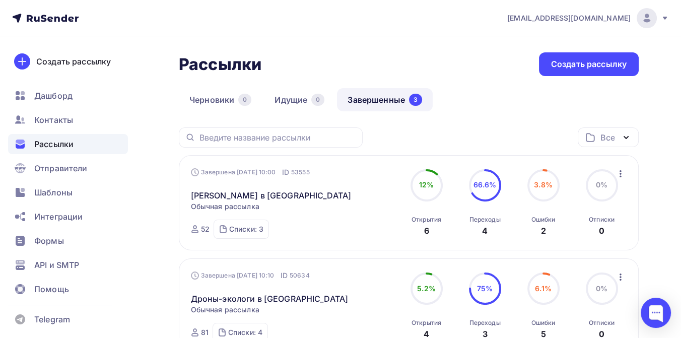
click at [664, 18] on icon at bounding box center [665, 18] width 4 height 3
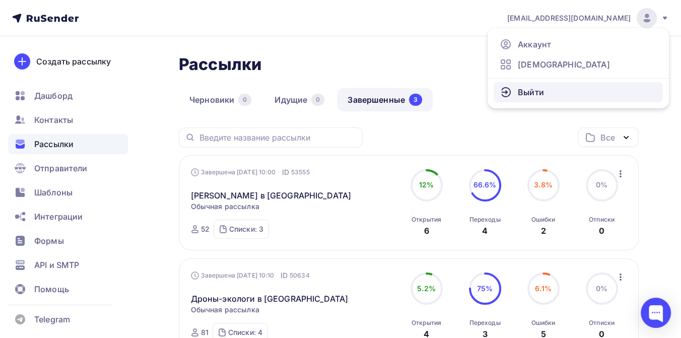
click at [550, 91] on link "Выйти" at bounding box center [578, 92] width 169 height 20
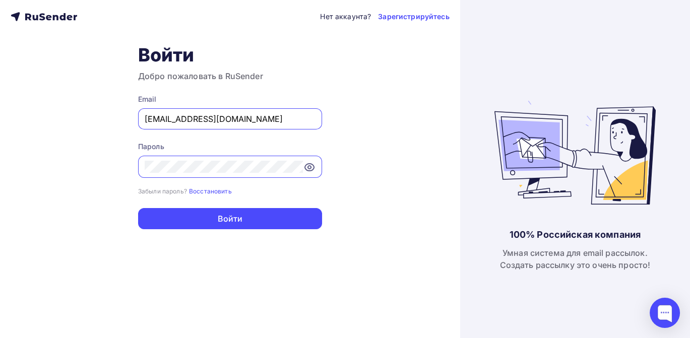
click at [243, 115] on input "ping@airalab.org" at bounding box center [230, 119] width 171 height 12
type input "[EMAIL_ADDRESS][DOMAIN_NAME]"
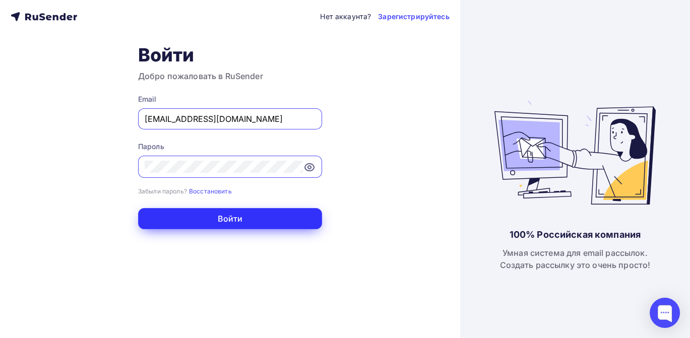
click at [244, 225] on button "Войти" at bounding box center [230, 218] width 184 height 21
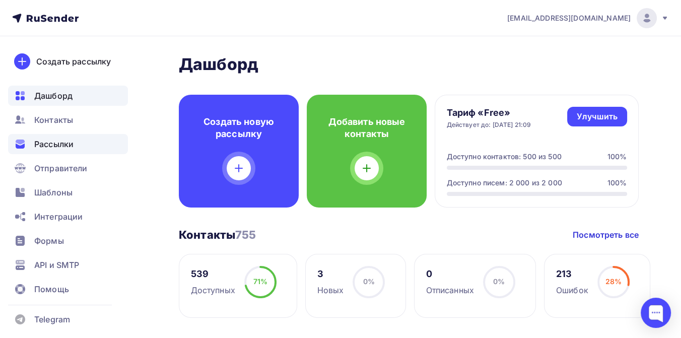
click at [76, 144] on div "Рассылки" at bounding box center [68, 144] width 120 height 20
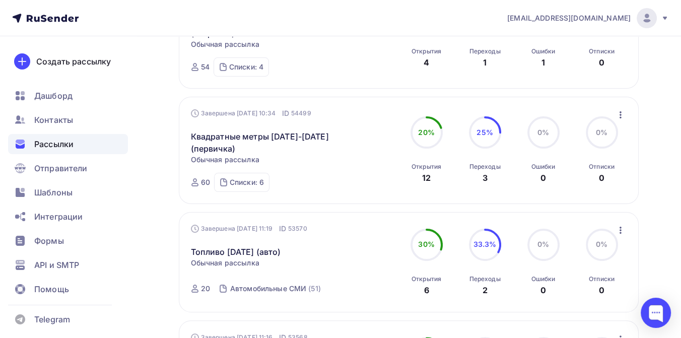
scroll to position [280, 0]
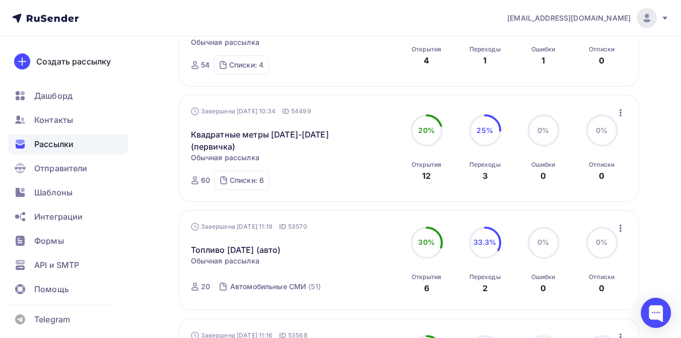
click at [623, 222] on icon "button" at bounding box center [621, 228] width 12 height 12
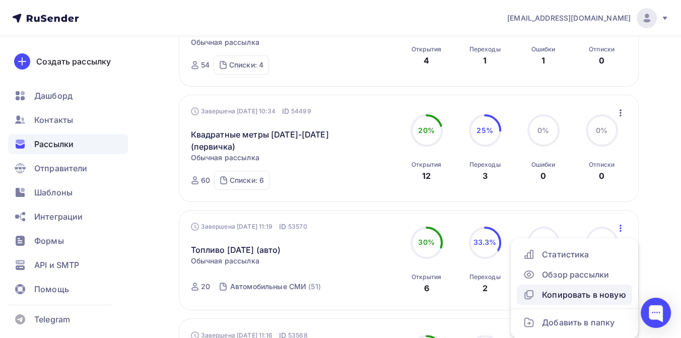
click at [593, 289] on div "Копировать в новую" at bounding box center [574, 295] width 103 height 12
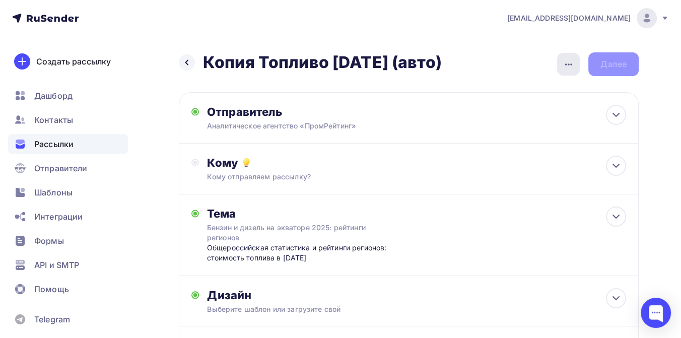
click at [572, 65] on icon "button" at bounding box center [569, 64] width 12 height 12
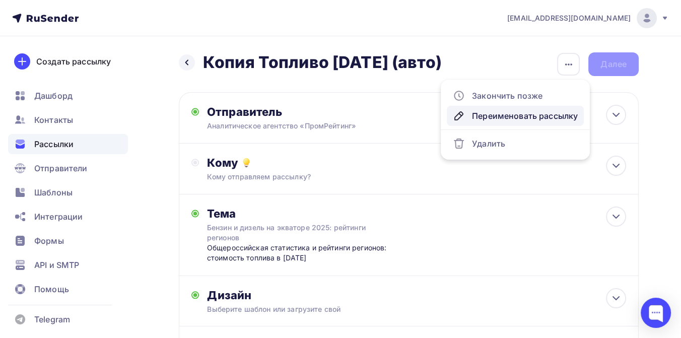
click at [529, 118] on div "Переименовать рассылку" at bounding box center [515, 116] width 125 height 12
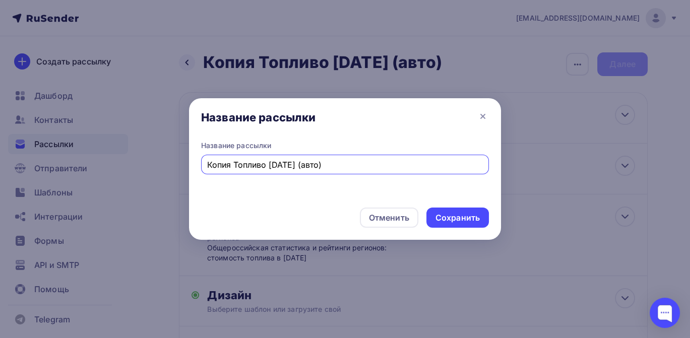
drag, startPoint x: 345, startPoint y: 165, endPoint x: 200, endPoint y: 161, distance: 144.7
click at [200, 161] on div "Название рассылки Копия Топливо июнь 2025 (авто)" at bounding box center [345, 170] width 312 height 59
type input "Турпоток 1 полугодие 2025"
click at [430, 222] on div "Сохранить" at bounding box center [457, 218] width 62 height 20
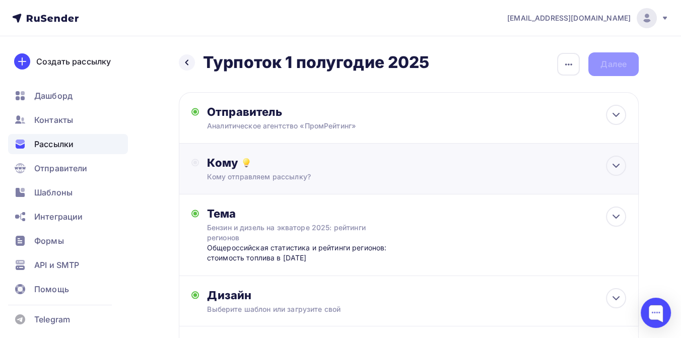
click at [284, 176] on div "Кому отправляем рассылку?" at bounding box center [395, 177] width 377 height 10
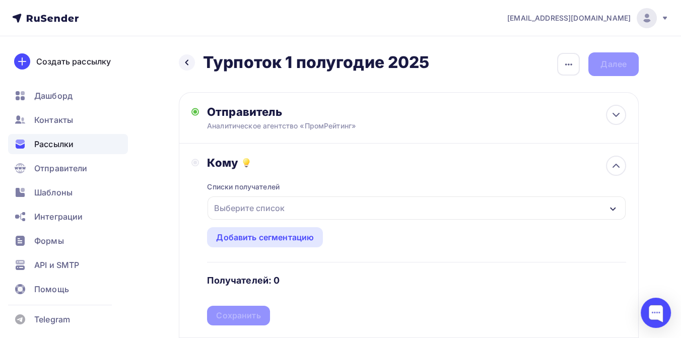
click at [293, 201] on div "Выберите список" at bounding box center [417, 208] width 418 height 23
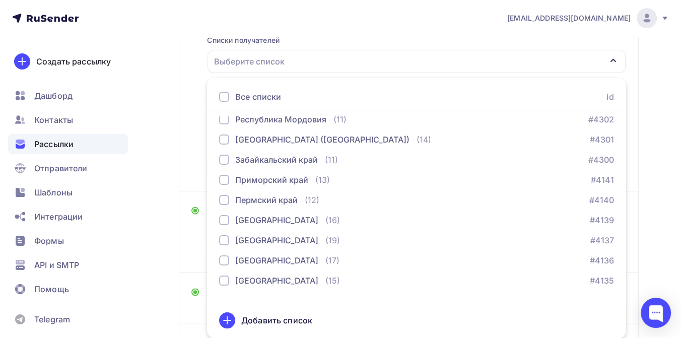
scroll to position [280, 0]
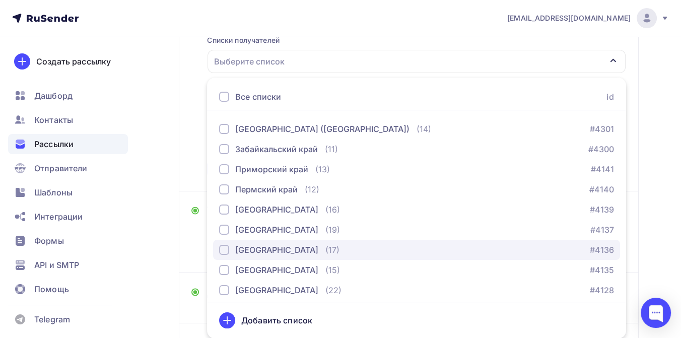
click at [275, 248] on div "[GEOGRAPHIC_DATA]" at bounding box center [276, 250] width 83 height 12
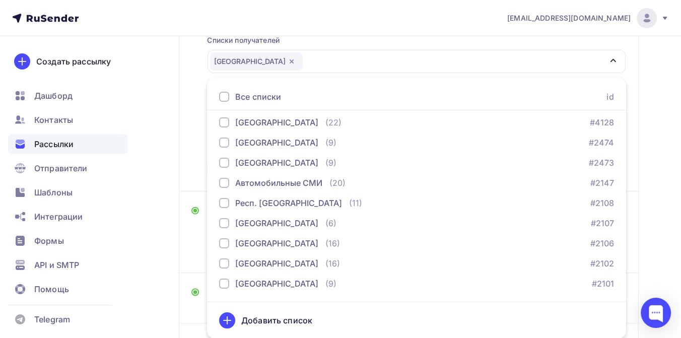
scroll to position [504, 0]
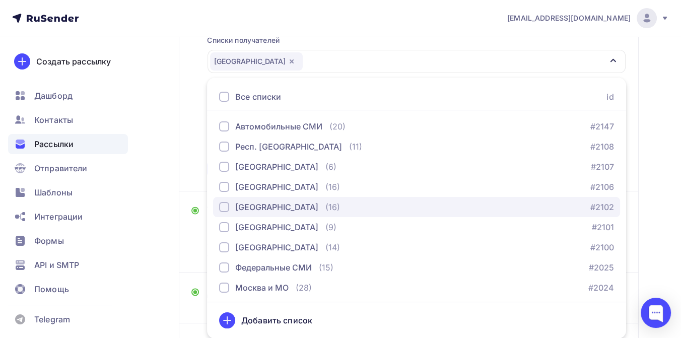
click at [279, 207] on div "[GEOGRAPHIC_DATA]" at bounding box center [276, 207] width 83 height 12
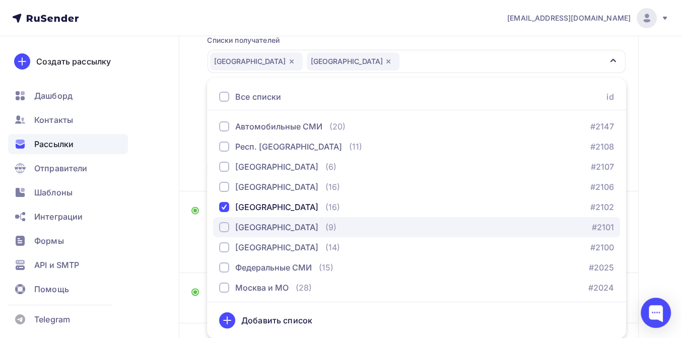
click at [273, 226] on div "[GEOGRAPHIC_DATA]" at bounding box center [276, 227] width 83 height 12
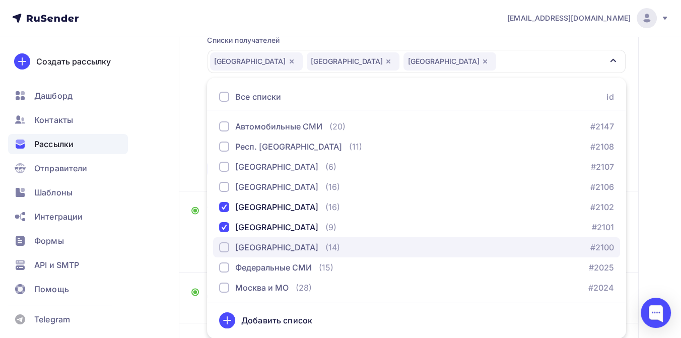
click at [266, 244] on div "[GEOGRAPHIC_DATA]" at bounding box center [276, 247] width 83 height 12
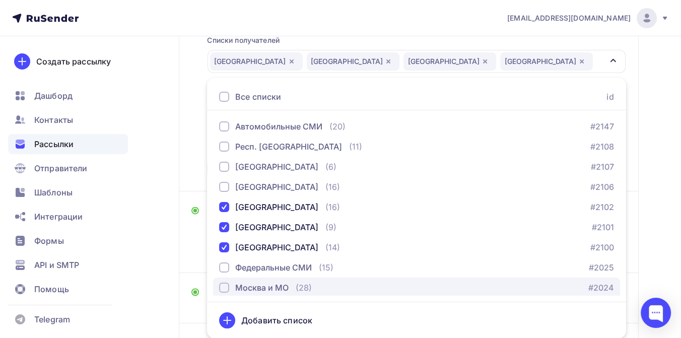
click at [259, 284] on div "Москва и МО" at bounding box center [261, 288] width 53 height 12
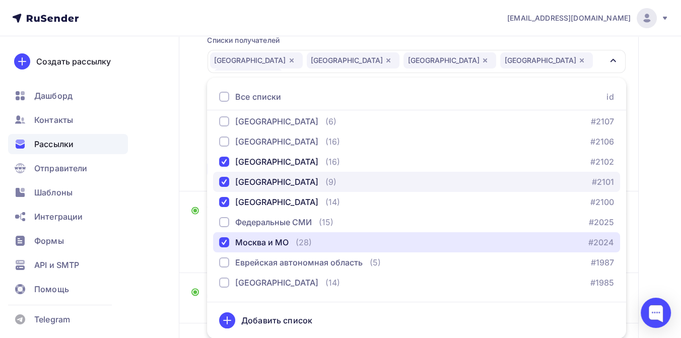
scroll to position [560, 0]
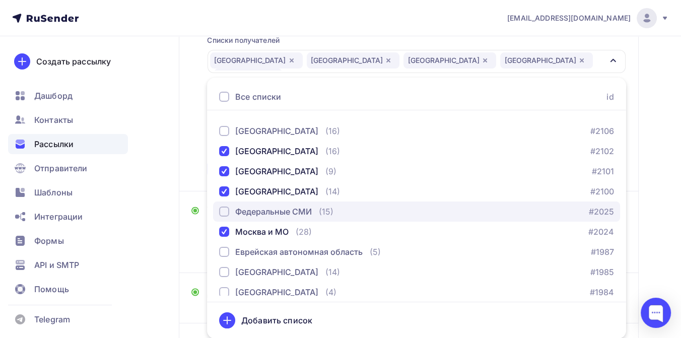
click at [278, 209] on div "Федеральные СМИ" at bounding box center [273, 212] width 77 height 12
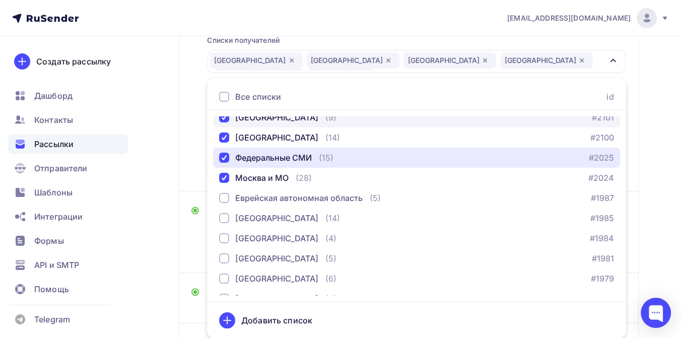
scroll to position [616, 0]
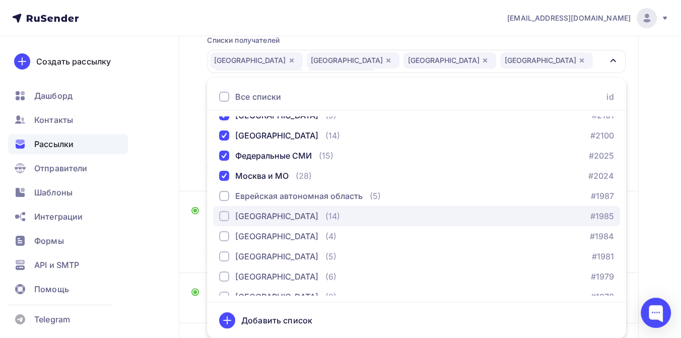
click at [286, 214] on div "[GEOGRAPHIC_DATA]" at bounding box center [276, 216] width 83 height 12
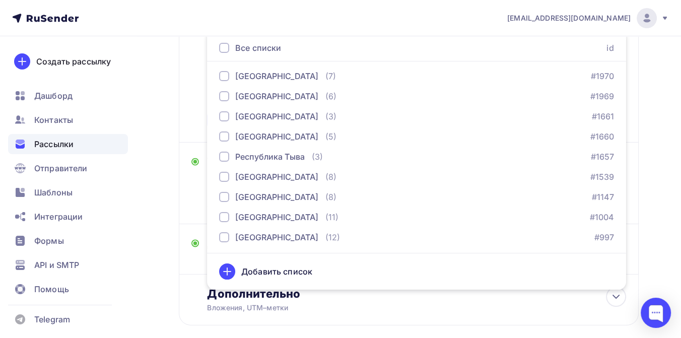
scroll to position [203, 0]
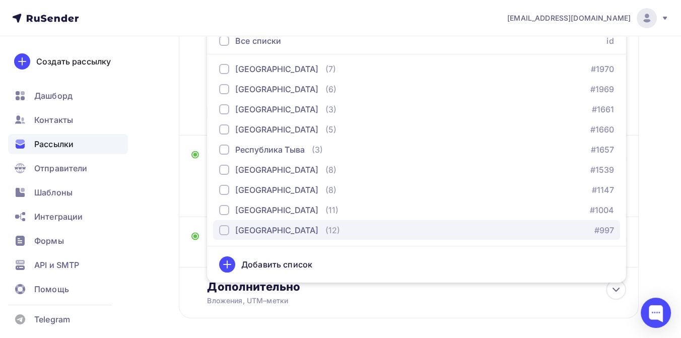
click at [299, 230] on div "[GEOGRAPHIC_DATA]" at bounding box center [276, 230] width 83 height 12
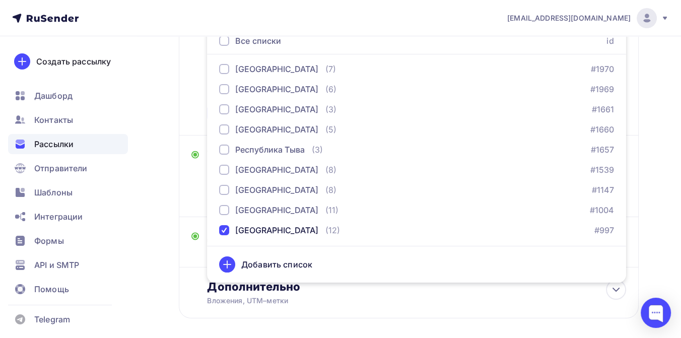
click at [654, 125] on div "Назад Турпоток 1 полугодие 2025 Турпоток 1 полугодие 2025 Закончить позже Переи…" at bounding box center [340, 109] width 681 height 550
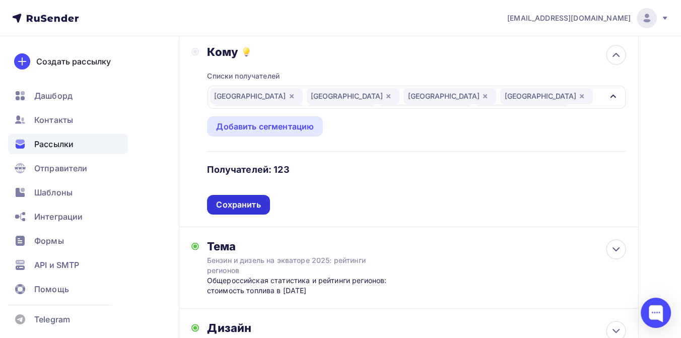
scroll to position [91, 0]
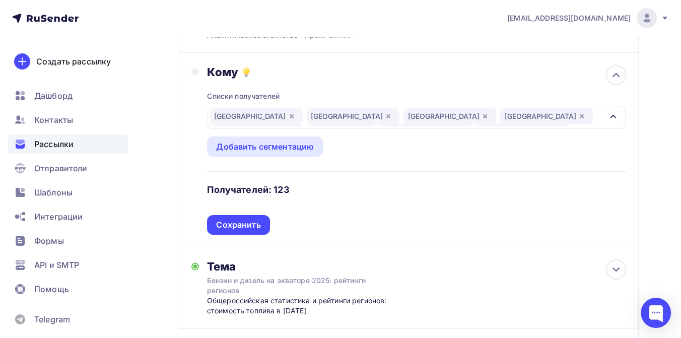
click at [610, 113] on icon "button" at bounding box center [613, 116] width 8 height 8
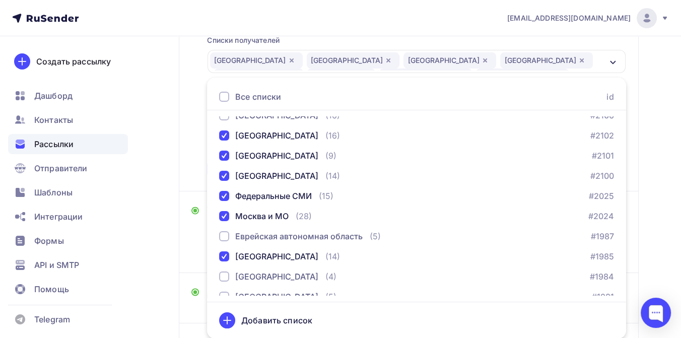
scroll to position [568, 0]
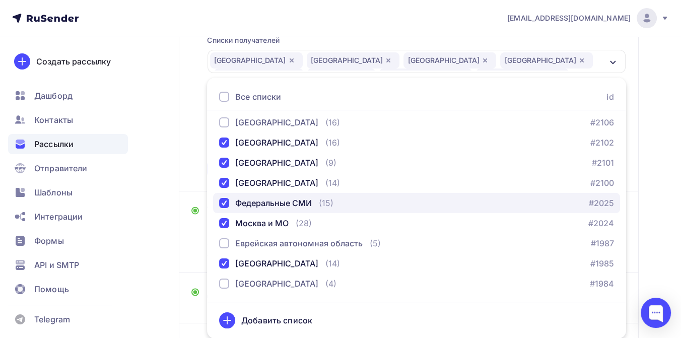
click at [227, 201] on div "button" at bounding box center [224, 203] width 10 height 10
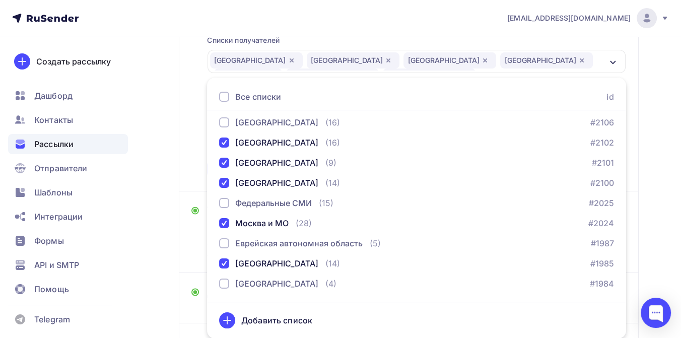
click at [653, 105] on div "Назад Турпоток 1 полугодие 2025 Турпоток 1 полугодие 2025 Закончить позже Переи…" at bounding box center [340, 165] width 681 height 550
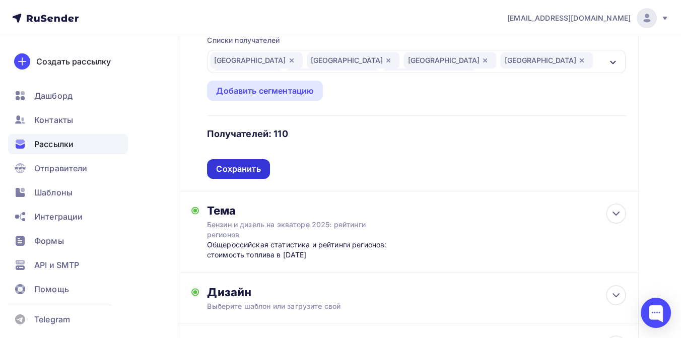
click at [242, 168] on div "Сохранить" at bounding box center [238, 169] width 44 height 12
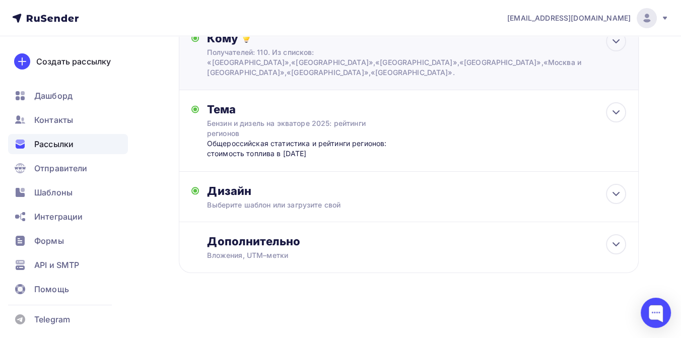
scroll to position [115, 0]
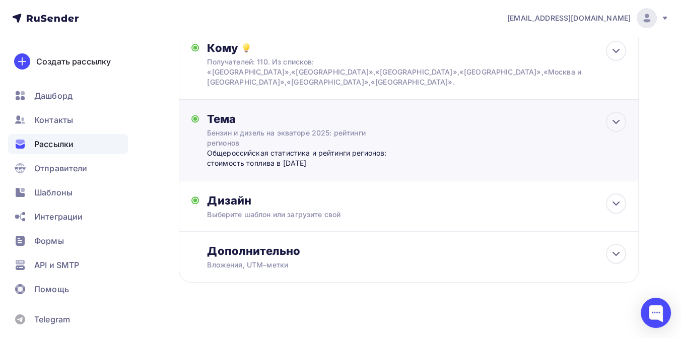
click at [252, 128] on div "Бензин и дизель на экваторе 2025: рейтинги регионов" at bounding box center [296, 138] width 179 height 20
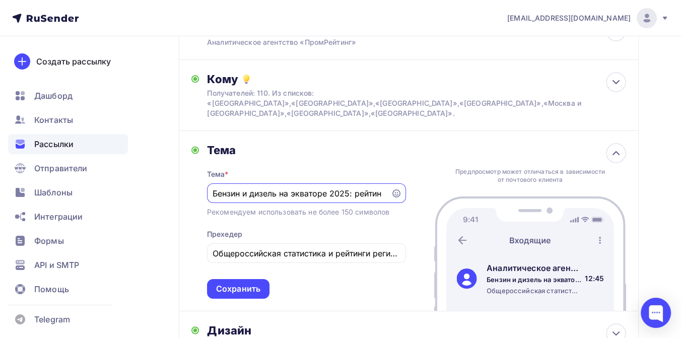
scroll to position [0, 0]
type input "Б"
paste input "ТОП-10 направлений с наибольшим туристским потоком в первом полугодии 2025"
type input "ТОП-10 направлений с наибольшим туристским потоком в первом полугодии 2025"
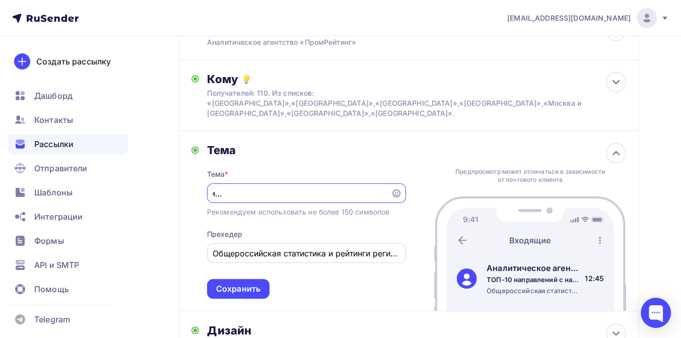
click at [215, 247] on input "Общероссийская статистика и рейтинги регионов: стоимость топлива в июне 2025" at bounding box center [306, 253] width 187 height 12
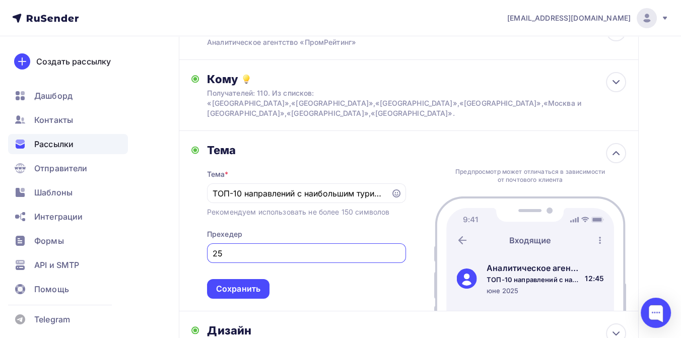
type input "5"
paste input "куда отправились туристы чаще всего в первой половине 2025-го?"
click at [218, 247] on input "куда отправились туристы чаще всего в первой половине 2025-го?" at bounding box center [306, 253] width 187 height 12
click at [266, 247] on input "Куда отправились туристы чаще всего в первой половине 2025-го?" at bounding box center [306, 253] width 187 height 12
type input "К"
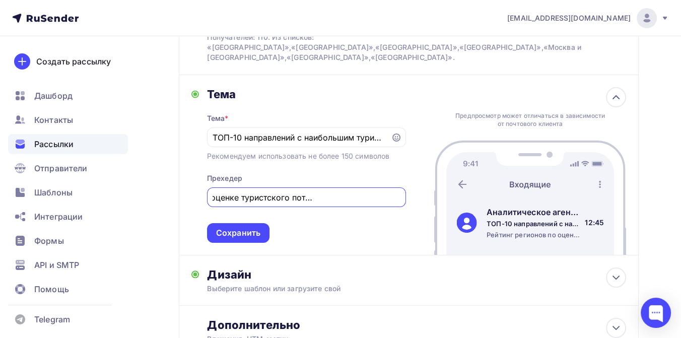
scroll to position [140, 0]
type input "Рейтинг регионов по оценке туристского потока за 1 полугодие 2025"
click at [249, 227] on div "Сохранить" at bounding box center [238, 233] width 44 height 12
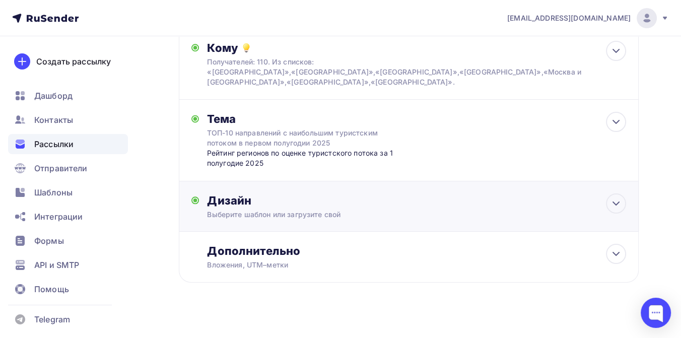
click at [275, 196] on div "Дизайн" at bounding box center [416, 201] width 419 height 14
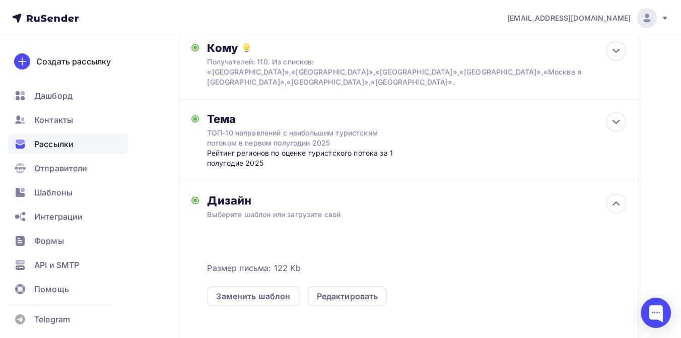
scroll to position [140, 0]
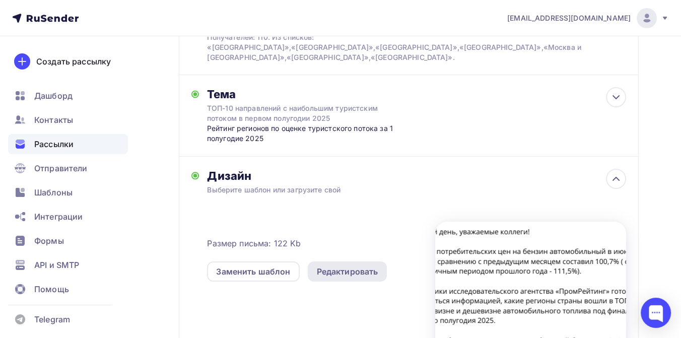
click at [334, 266] on div "Редактировать" at bounding box center [347, 272] width 61 height 12
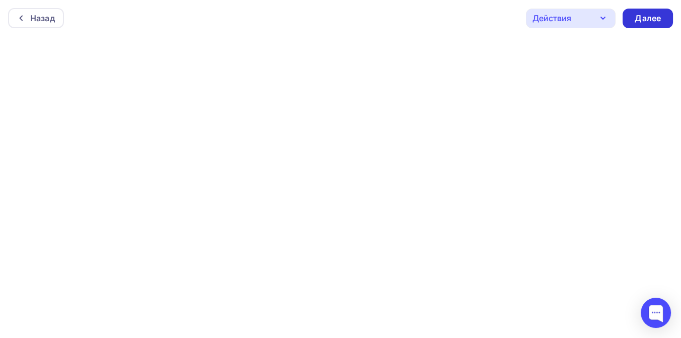
click at [638, 18] on div "Далее" at bounding box center [648, 19] width 26 height 12
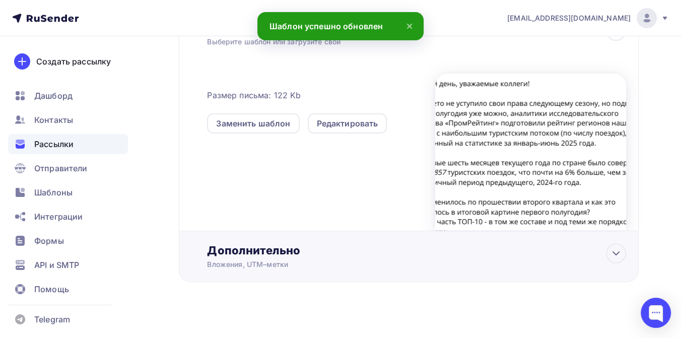
click at [269, 247] on div "Дополнительно" at bounding box center [416, 250] width 419 height 14
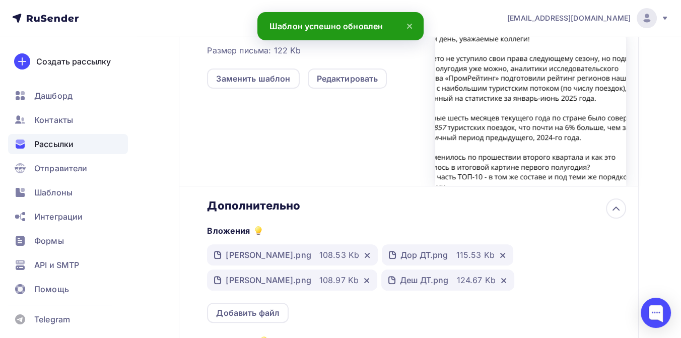
scroll to position [343, 0]
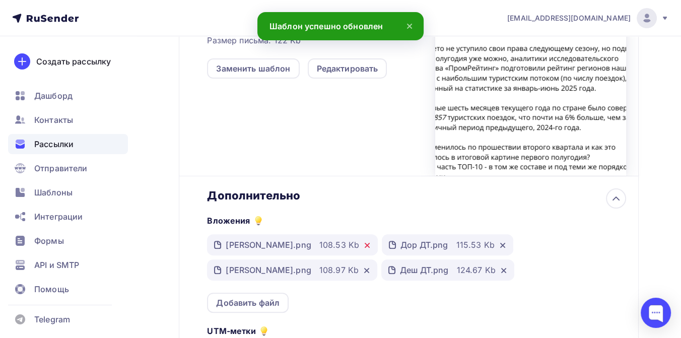
click at [365, 243] on icon at bounding box center [367, 245] width 4 height 4
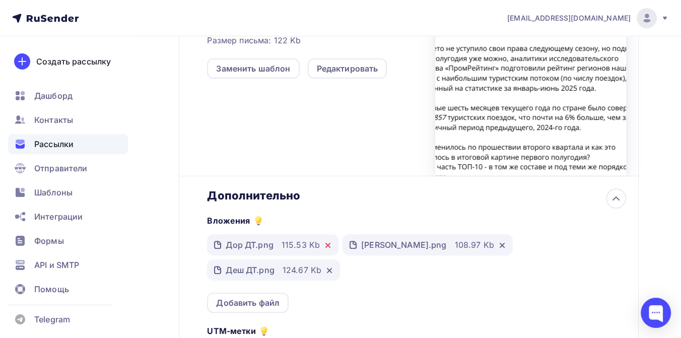
click at [327, 241] on icon at bounding box center [328, 245] width 8 height 8
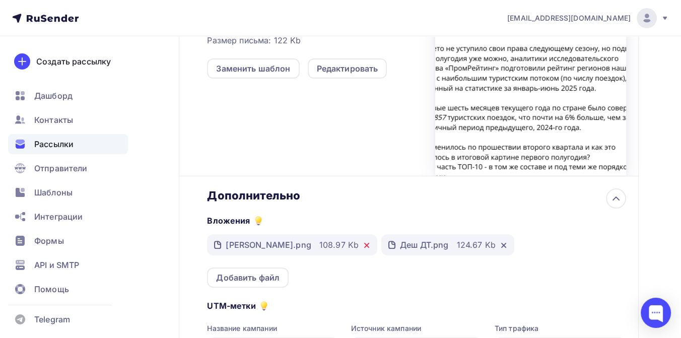
click at [365, 243] on icon at bounding box center [367, 245] width 4 height 4
click at [329, 243] on icon at bounding box center [330, 245] width 4 height 4
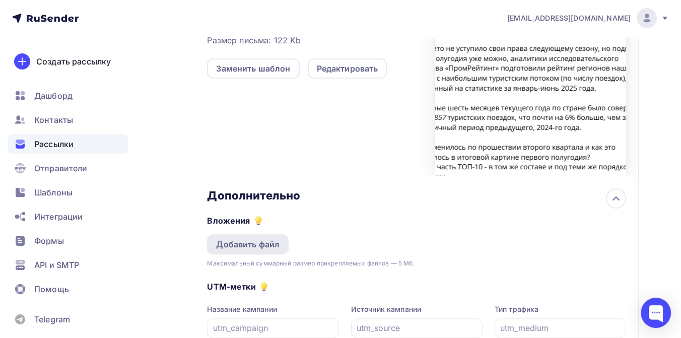
click at [242, 238] on div "Добавить файл" at bounding box center [248, 244] width 64 height 12
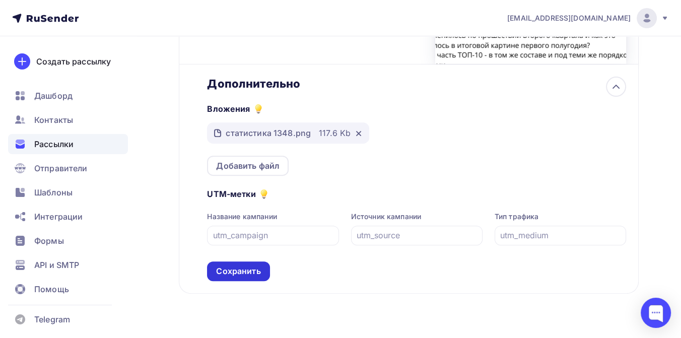
click at [255, 266] on div "Сохранить" at bounding box center [238, 272] width 44 height 12
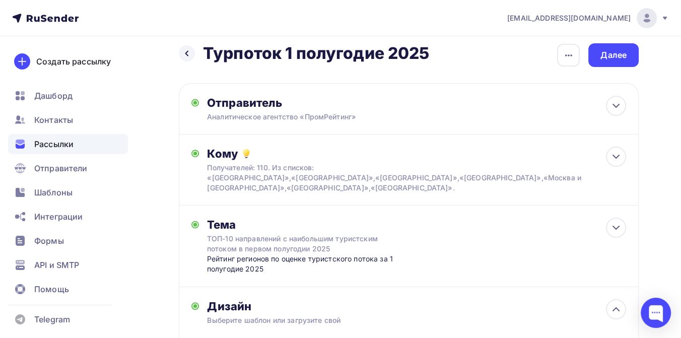
scroll to position [8, 0]
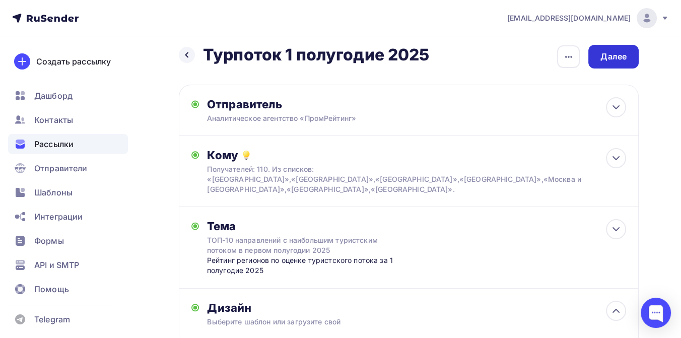
click at [606, 59] on div "Далее" at bounding box center [614, 57] width 26 height 12
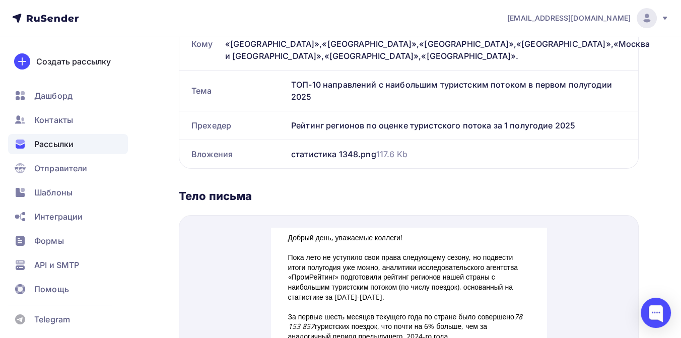
scroll to position [336, 0]
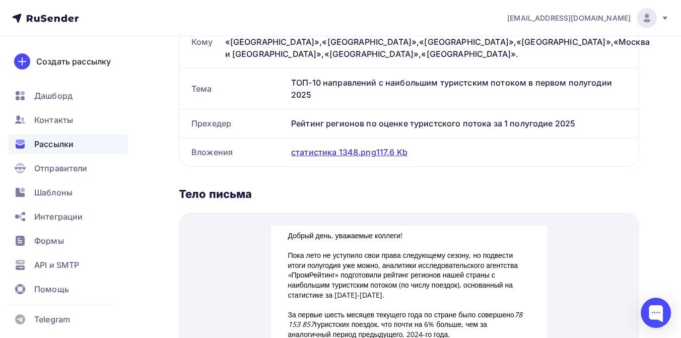
click at [356, 151] on div "статистика 1348.png 117.6 Kb" at bounding box center [349, 152] width 116 height 12
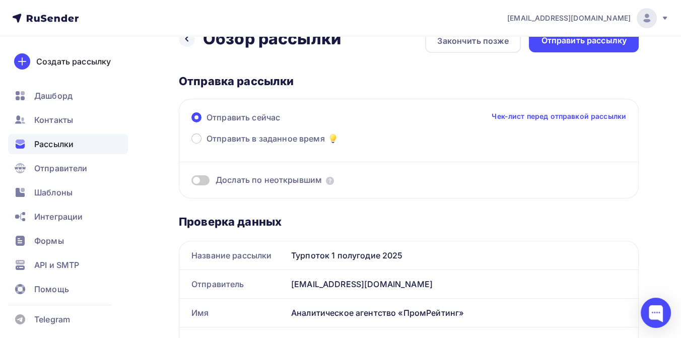
scroll to position [0, 0]
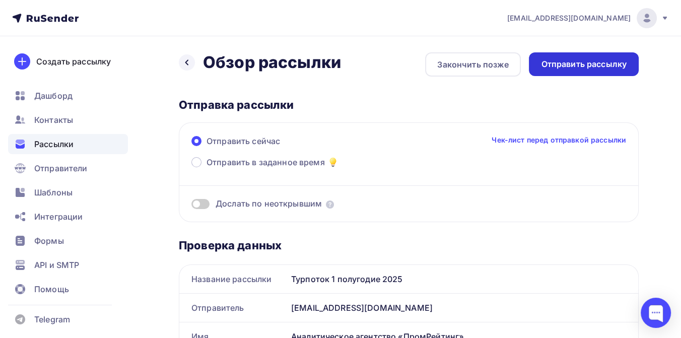
click at [561, 62] on div "Отправить рассылку" at bounding box center [584, 64] width 86 height 12
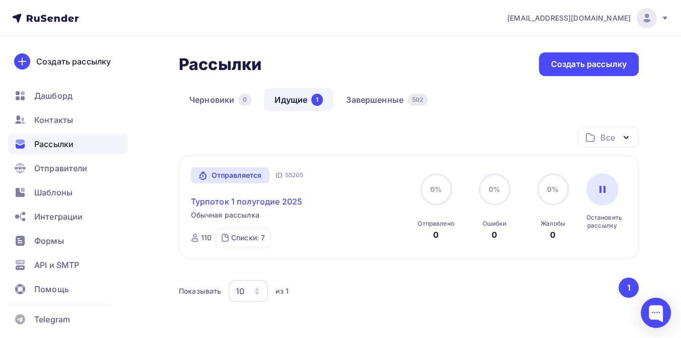
click at [210, 201] on link "Турпоток 1 полугодие 2025" at bounding box center [247, 202] width 112 height 12
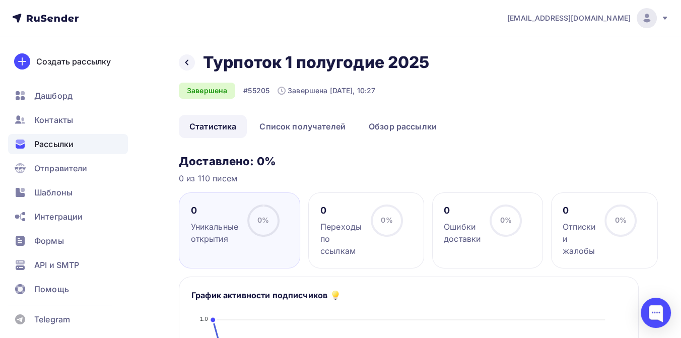
click at [63, 144] on span "Рассылки" at bounding box center [53, 144] width 39 height 12
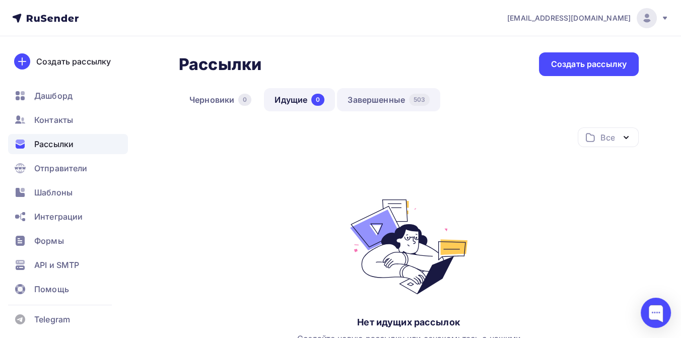
click at [370, 103] on link "Завершенные 503" at bounding box center [388, 99] width 103 height 23
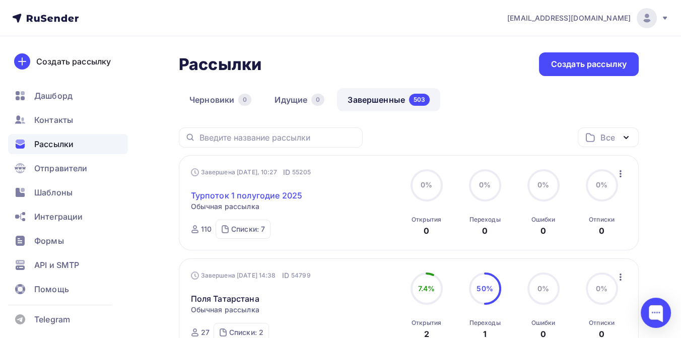
click at [251, 195] on link "Турпоток 1 полугодие 2025" at bounding box center [247, 195] width 112 height 12
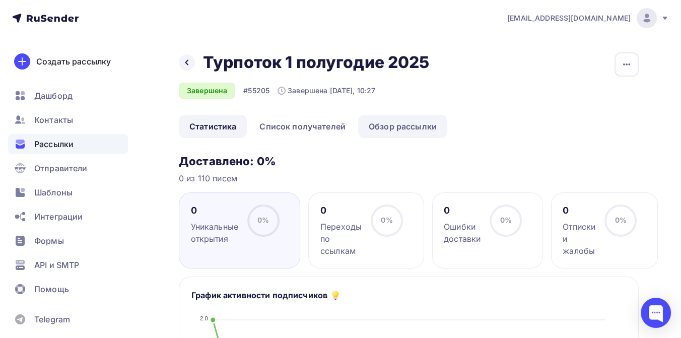
click at [387, 125] on link "Обзор рассылки" at bounding box center [402, 126] width 89 height 23
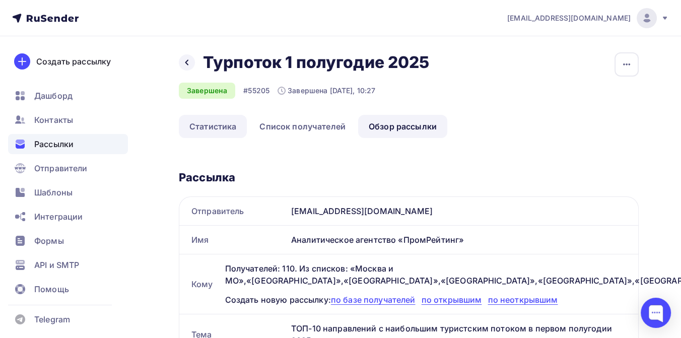
click at [223, 125] on link "Статистика" at bounding box center [213, 126] width 68 height 23
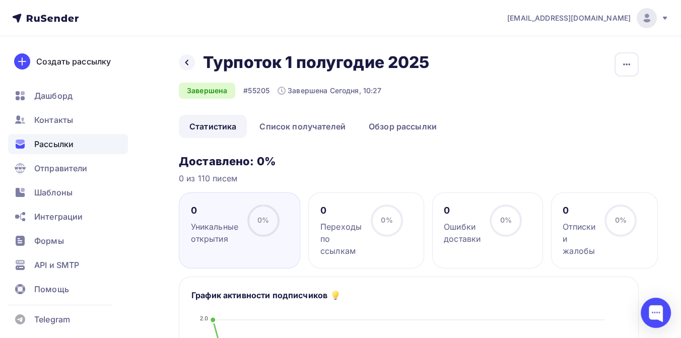
click at [63, 145] on span "Рассылки" at bounding box center [53, 144] width 39 height 12
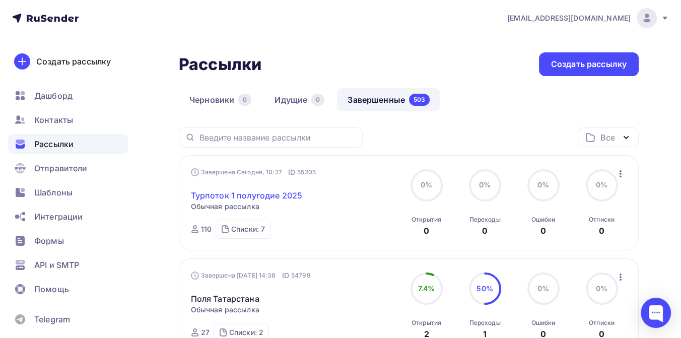
click at [281, 192] on link "Турпоток 1 полугодие 2025" at bounding box center [247, 195] width 112 height 12
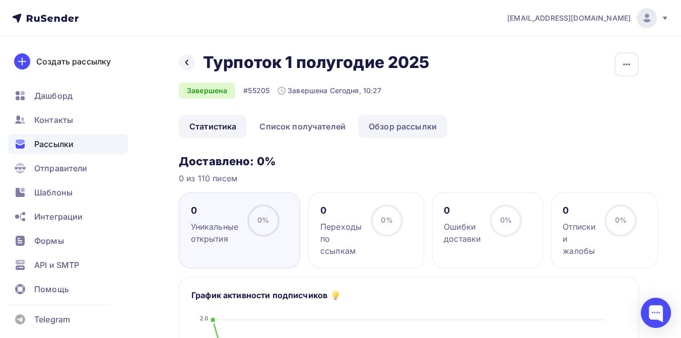
click at [410, 125] on link "Обзор рассылки" at bounding box center [402, 126] width 89 height 23
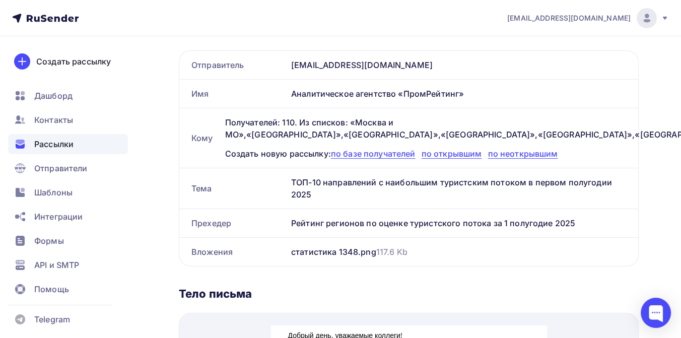
scroll to position [168, 0]
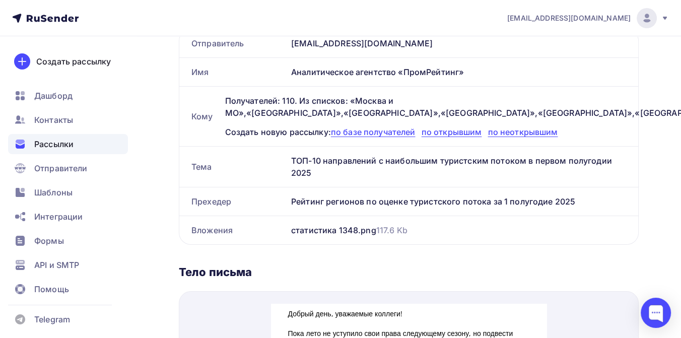
drag, startPoint x: 293, startPoint y: 170, endPoint x: 324, endPoint y: 184, distance: 33.4
click at [324, 184] on div "ТОП-10 направлений с наибольшим туристским потоком в первом полугодии 2025" at bounding box center [462, 167] width 351 height 40
copy div "ТОП-10 направлений с наибольшим туристским потоком в первом полугодии 2025"
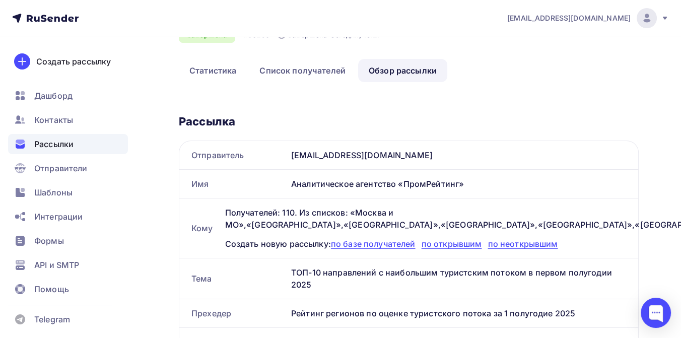
scroll to position [0, 0]
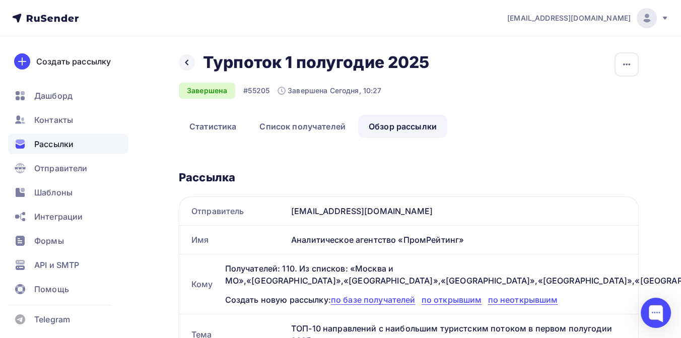
drag, startPoint x: 207, startPoint y: 63, endPoint x: 448, endPoint y: 63, distance: 240.4
click at [448, 63] on div "Назад Турпоток 1 полугодие 2025 Турпоток 1 полугодие 2025 Завершена #55205 Заве…" at bounding box center [409, 83] width 460 height 62
copy h2 "Турпоток 1 полугодие 2025"
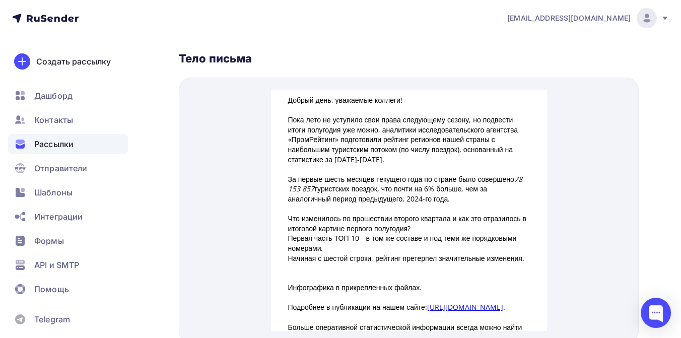
scroll to position [392, 0]
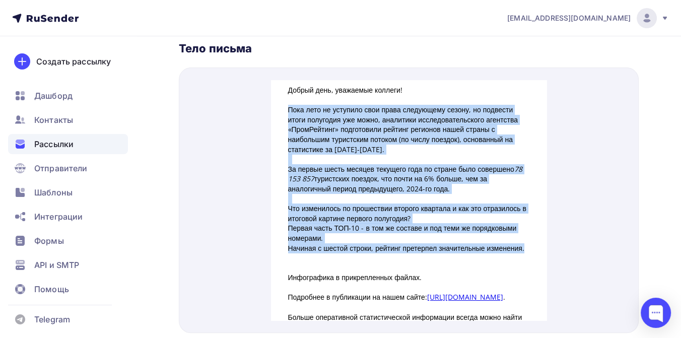
drag, startPoint x: 285, startPoint y: 96, endPoint x: 332, endPoint y: 242, distance: 153.0
click at [332, 242] on div "Добрый день, уважаемые коллеги! Пока лето не уступило свои права следующему сез…" at bounding box center [409, 253] width 242 height 360
copy div "Lore ipsu do sitametc adip elits doeiusmodt incidi, ut laboreet dolor magnaaliq…"
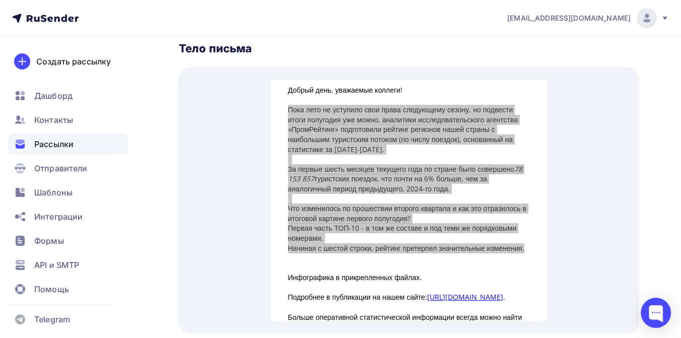
click at [68, 147] on span "Рассылки" at bounding box center [53, 144] width 39 height 12
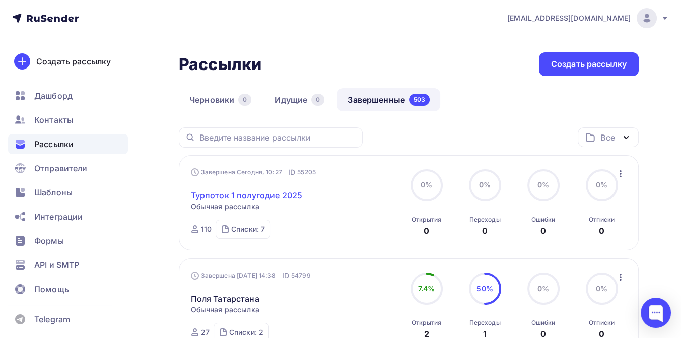
click at [233, 193] on link "Турпоток 1 полугодие 2025" at bounding box center [247, 195] width 112 height 12
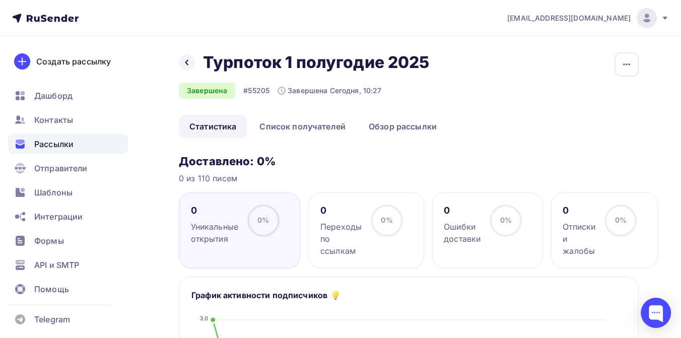
click at [73, 142] on span "Рассылки" at bounding box center [53, 144] width 39 height 12
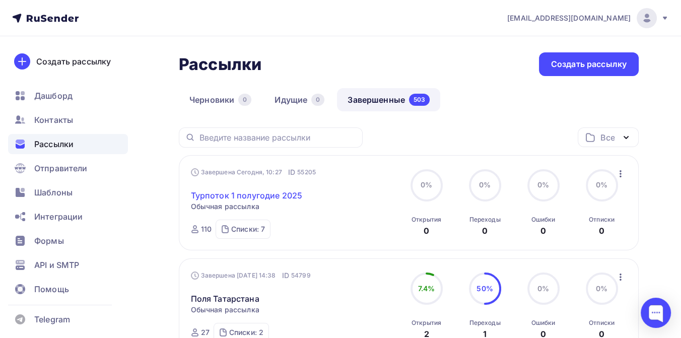
click at [199, 197] on link "Турпоток 1 полугодие 2025" at bounding box center [247, 195] width 112 height 12
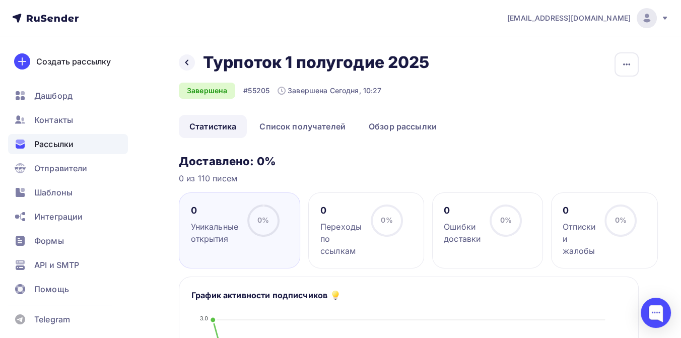
click at [66, 147] on span "Рассылки" at bounding box center [53, 144] width 39 height 12
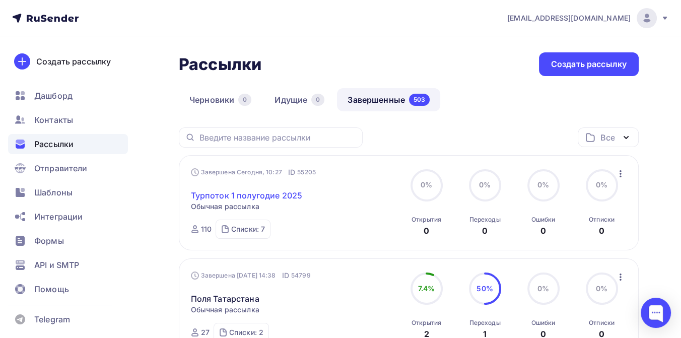
click at [214, 192] on link "Турпоток 1 полугодие 2025" at bounding box center [247, 195] width 112 height 12
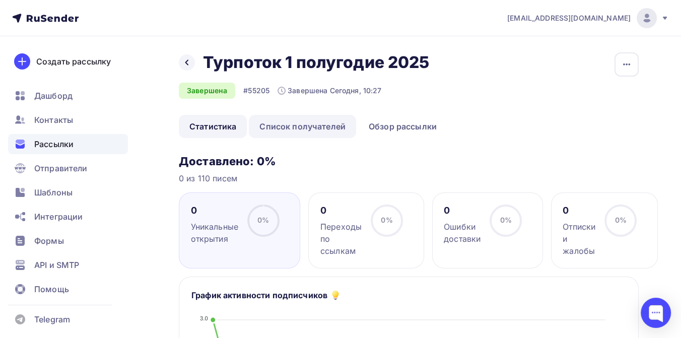
click at [288, 130] on link "Список получателей" at bounding box center [302, 126] width 107 height 23
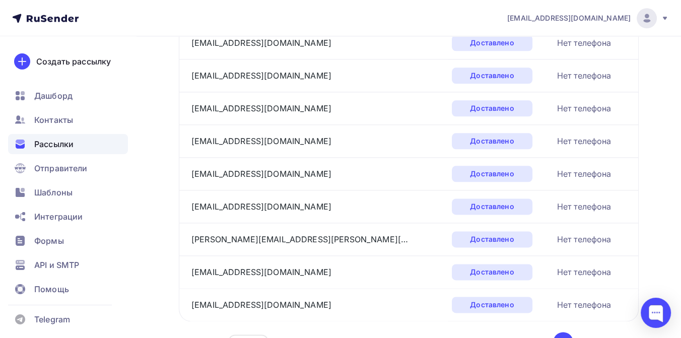
scroll to position [1585, 0]
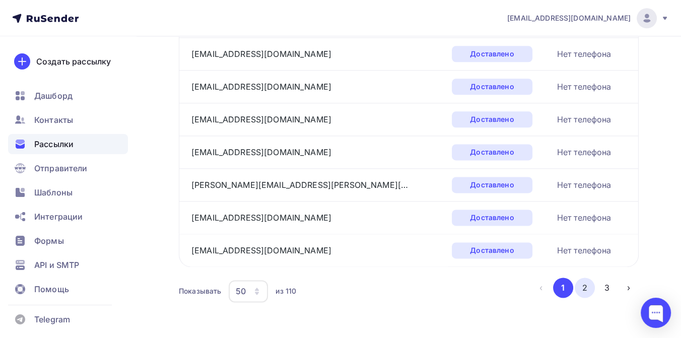
click at [586, 284] on button "2" at bounding box center [585, 288] width 20 height 20
click at [607, 279] on button "3" at bounding box center [607, 288] width 20 height 20
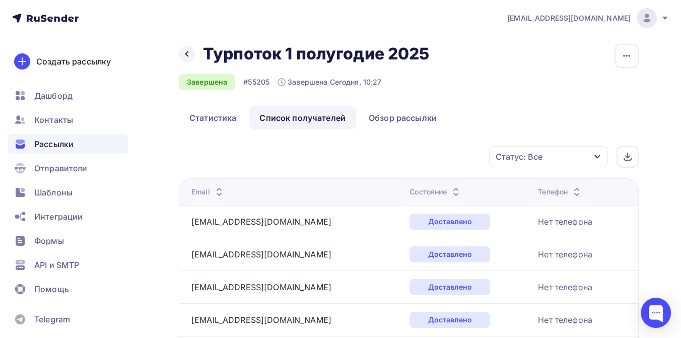
scroll to position [0, 0]
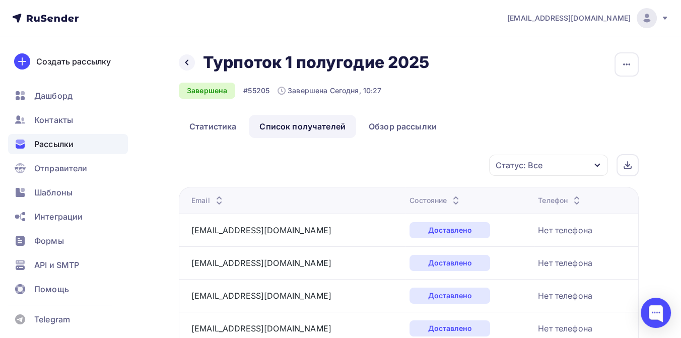
click at [70, 140] on span "Рассылки" at bounding box center [53, 144] width 39 height 12
